Goal: Task Accomplishment & Management: Manage account settings

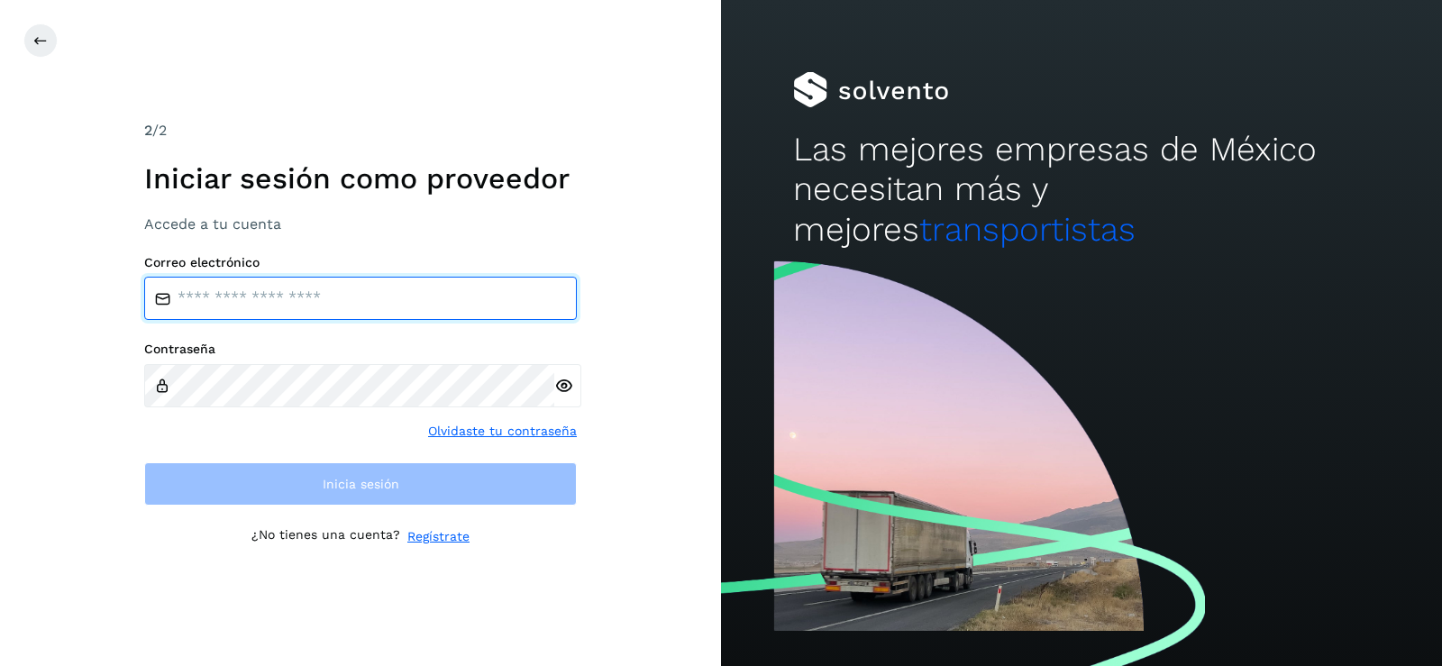
type input "**********"
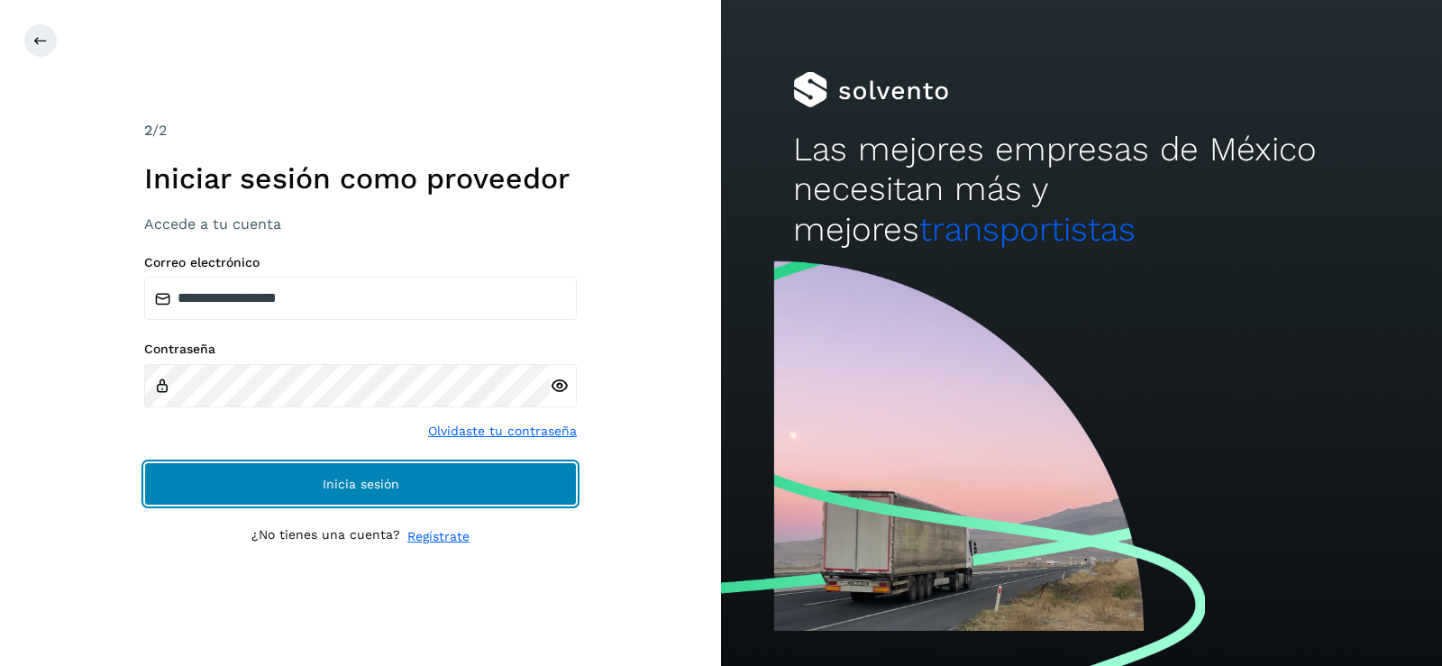
click at [278, 481] on button "Inicia sesión" at bounding box center [360, 483] width 433 height 43
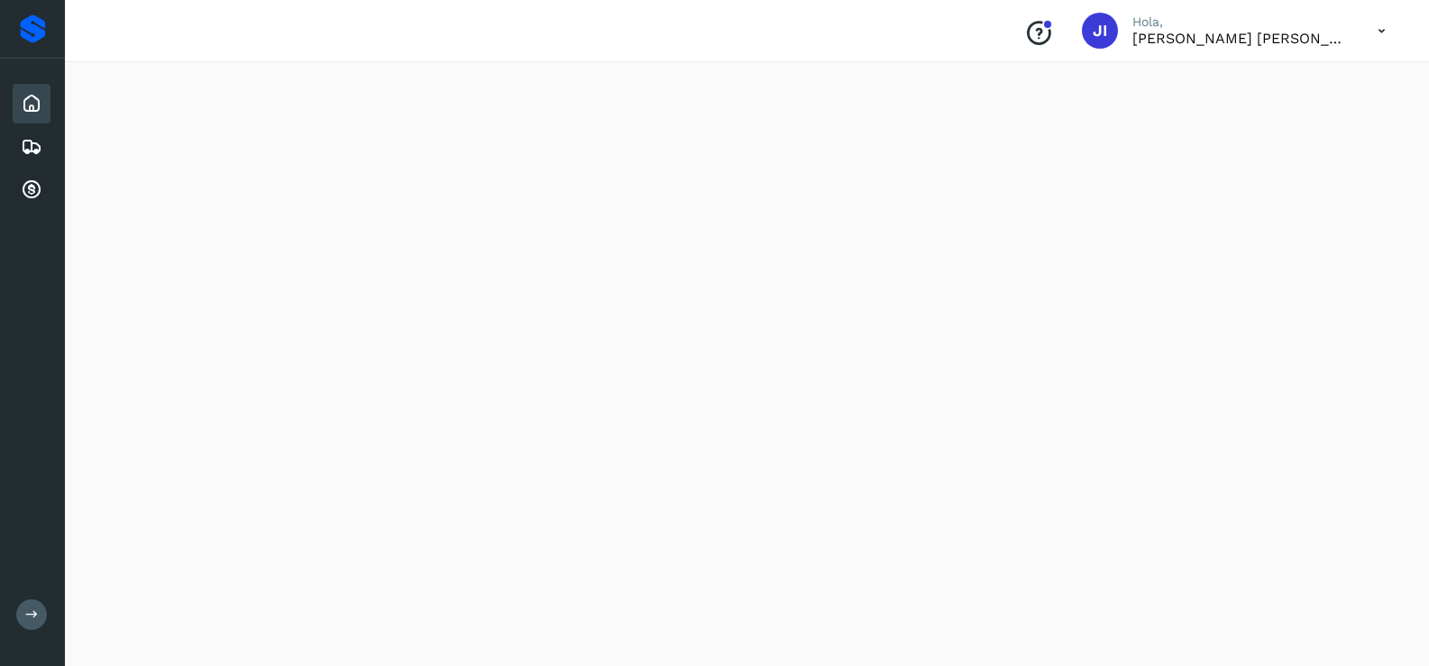
scroll to position [180, 0]
click at [23, 37] on div "Proveedores" at bounding box center [33, 28] width 26 height 29
click at [21, 96] on icon at bounding box center [32, 104] width 22 height 22
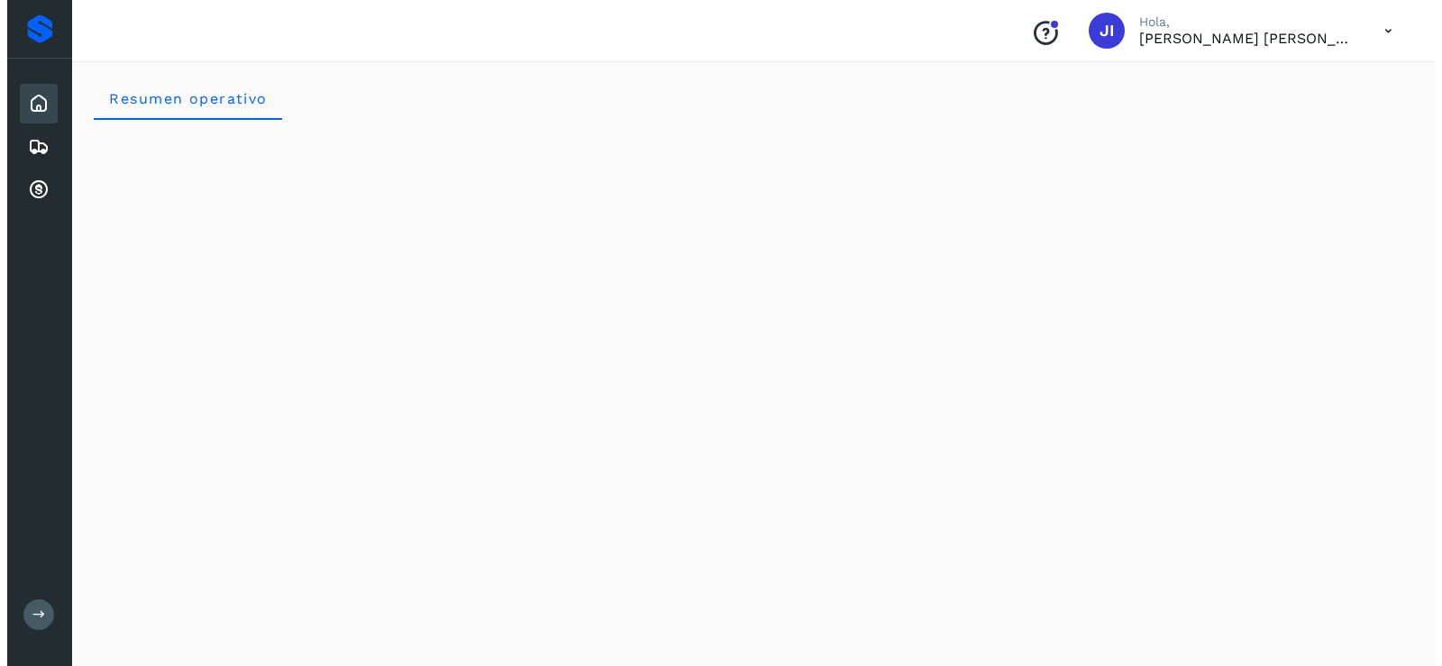
scroll to position [0, 0]
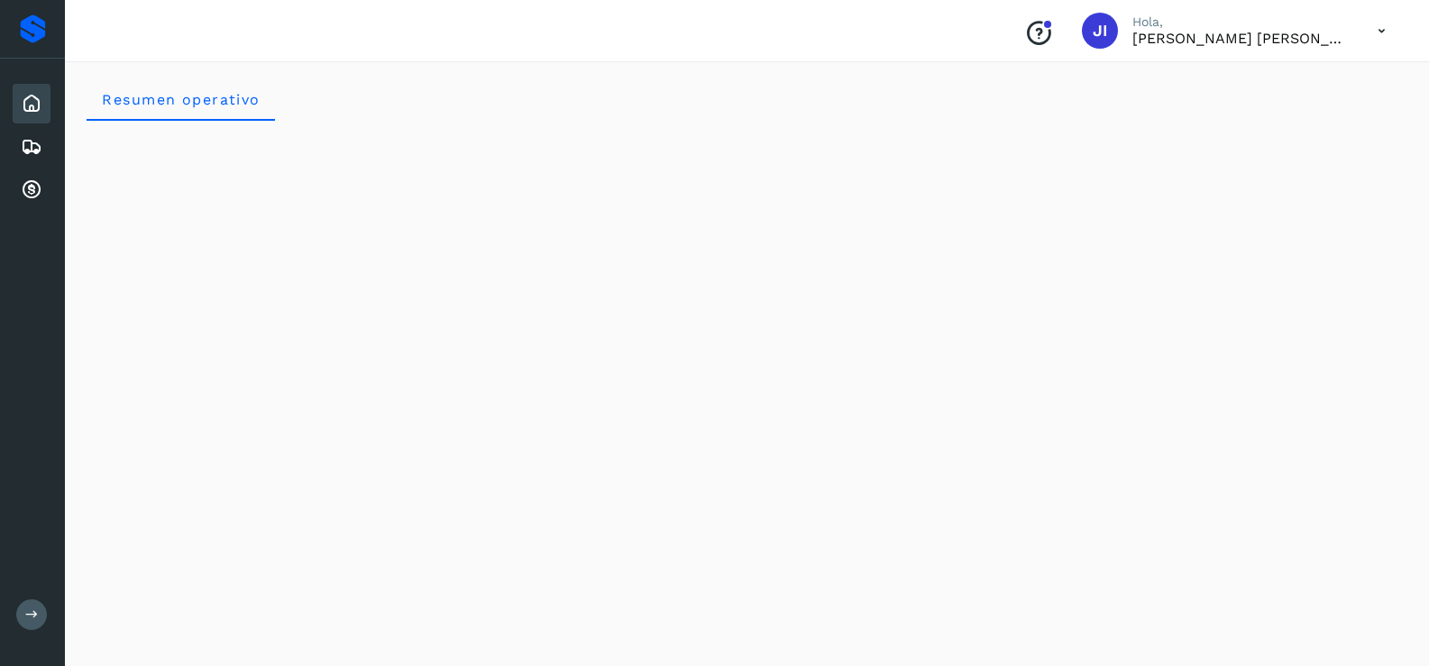
click at [1386, 38] on icon at bounding box center [1381, 31] width 37 height 37
click at [1386, 38] on div at bounding box center [714, 333] width 1429 height 666
click at [28, 145] on icon at bounding box center [32, 147] width 22 height 22
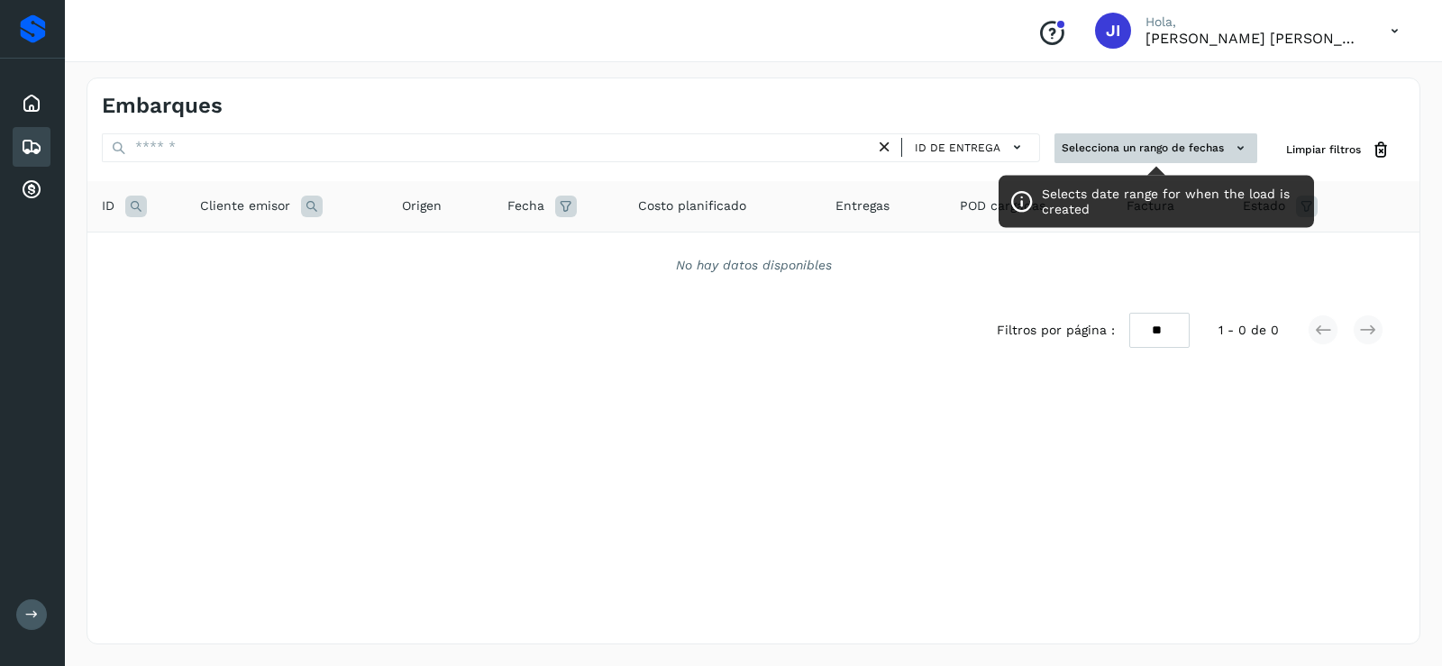
click at [1228, 155] on button "Selecciona un rango de fechas" at bounding box center [1156, 148] width 203 height 30
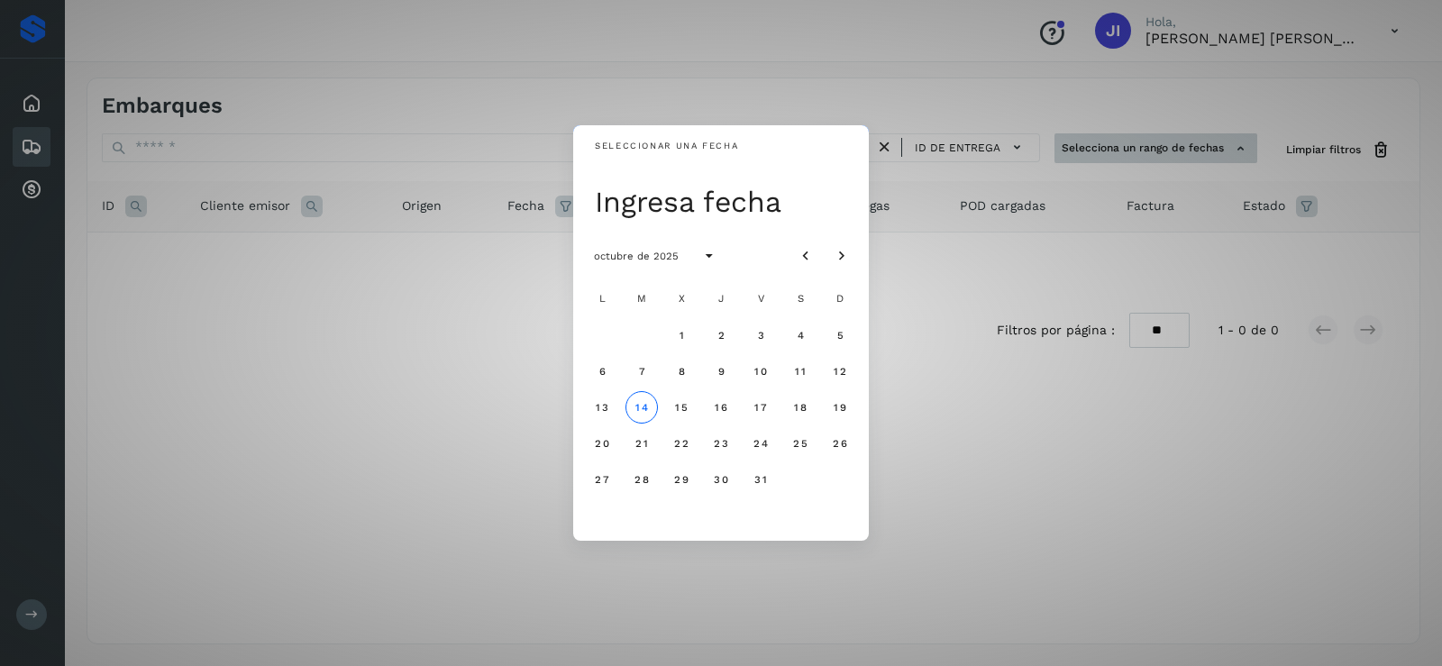
click at [1228, 155] on div "Seleccionar una fecha Ingresa fecha octubre de 2025 L M X J V S D 1 2 3 4 5 6 7…" at bounding box center [721, 333] width 1442 height 666
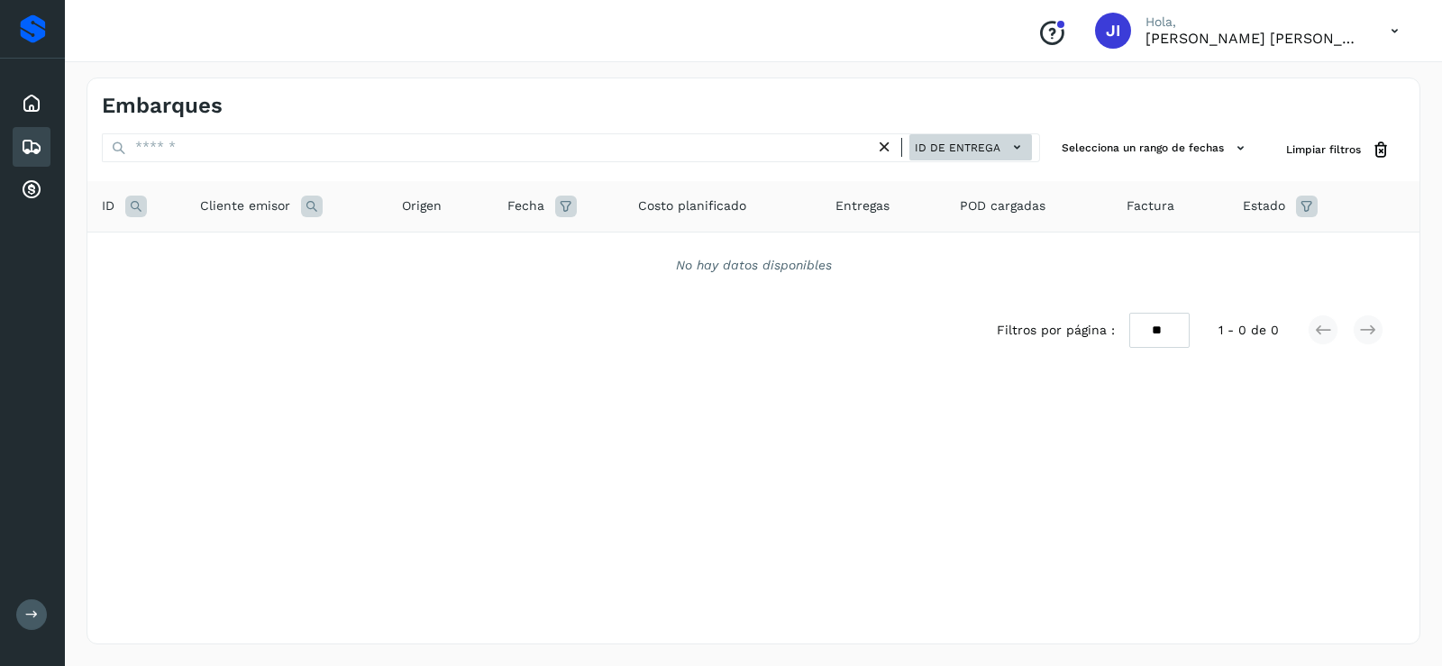
click at [1025, 146] on icon at bounding box center [1017, 147] width 19 height 19
click at [1025, 146] on div at bounding box center [721, 333] width 1442 height 666
click at [32, 186] on icon at bounding box center [32, 190] width 22 height 22
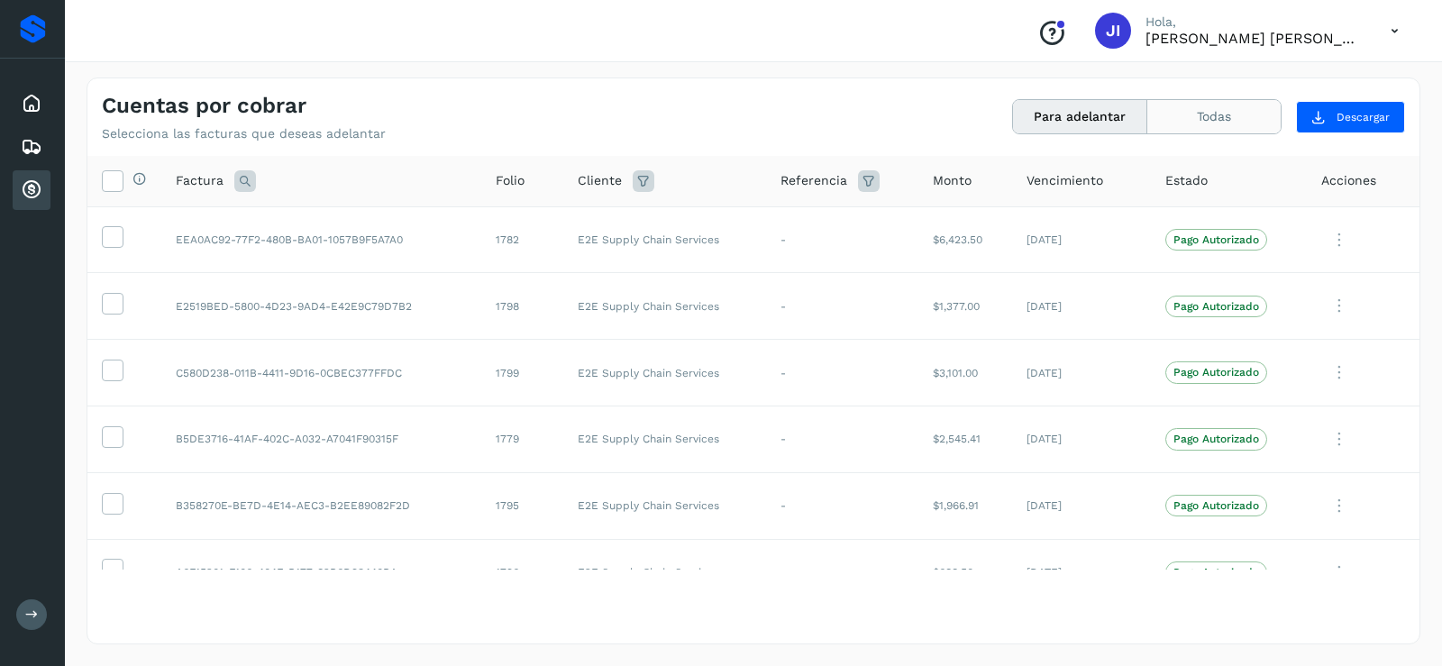
click at [1231, 114] on button "Todas" at bounding box center [1213, 116] width 133 height 33
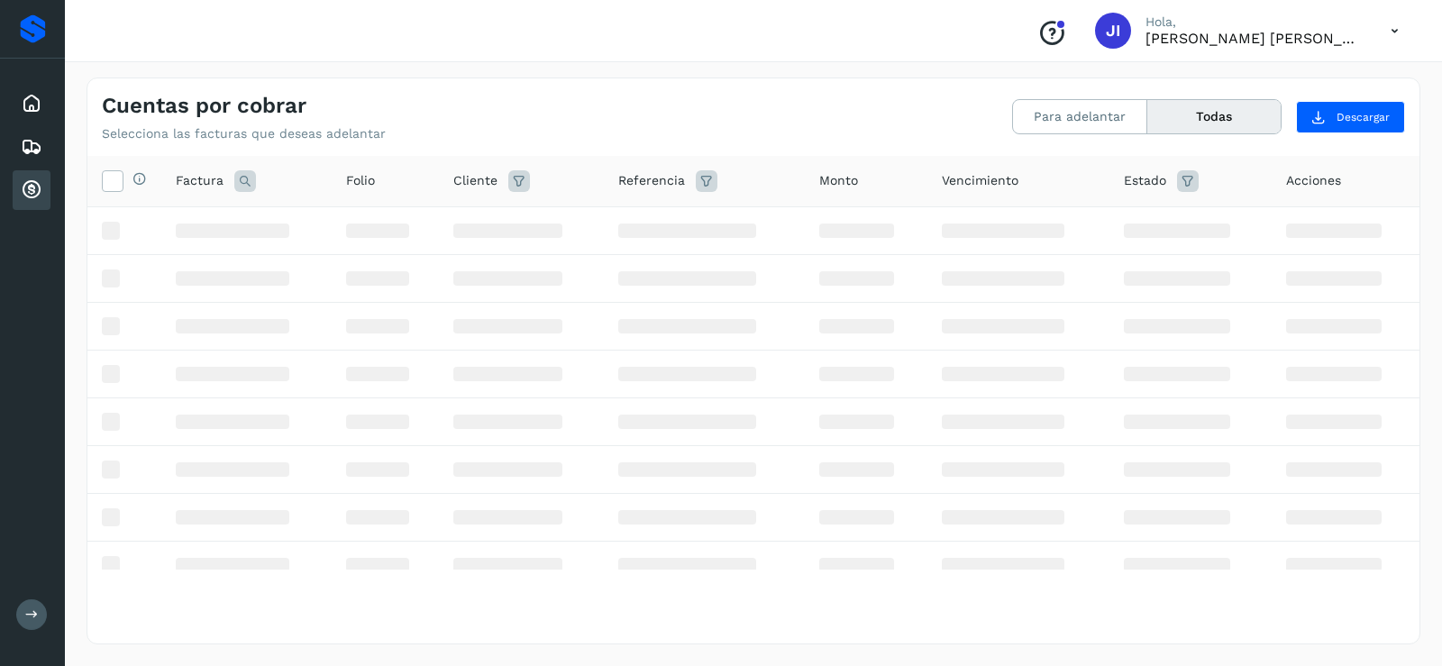
click at [1224, 120] on button "Todas" at bounding box center [1213, 116] width 133 height 33
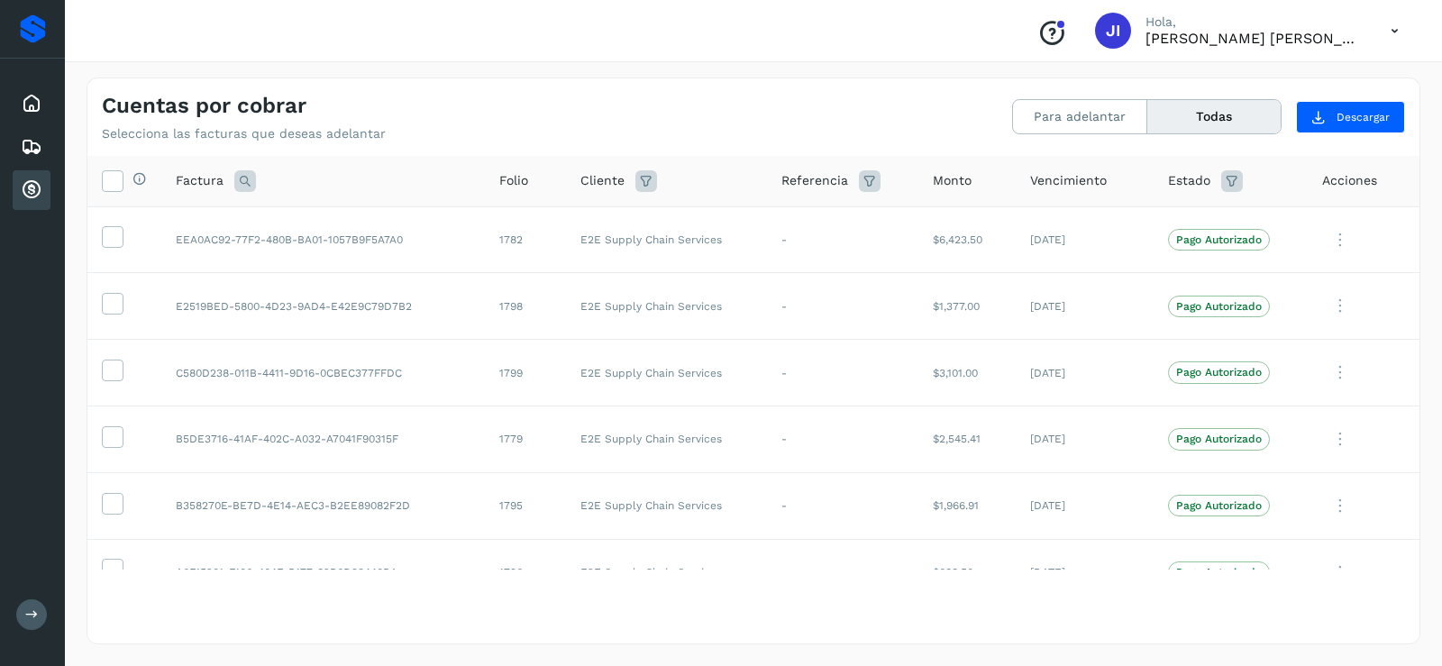
click at [1224, 120] on button "Todas" at bounding box center [1213, 116] width 133 height 33
